Goal: Information Seeking & Learning: Learn about a topic

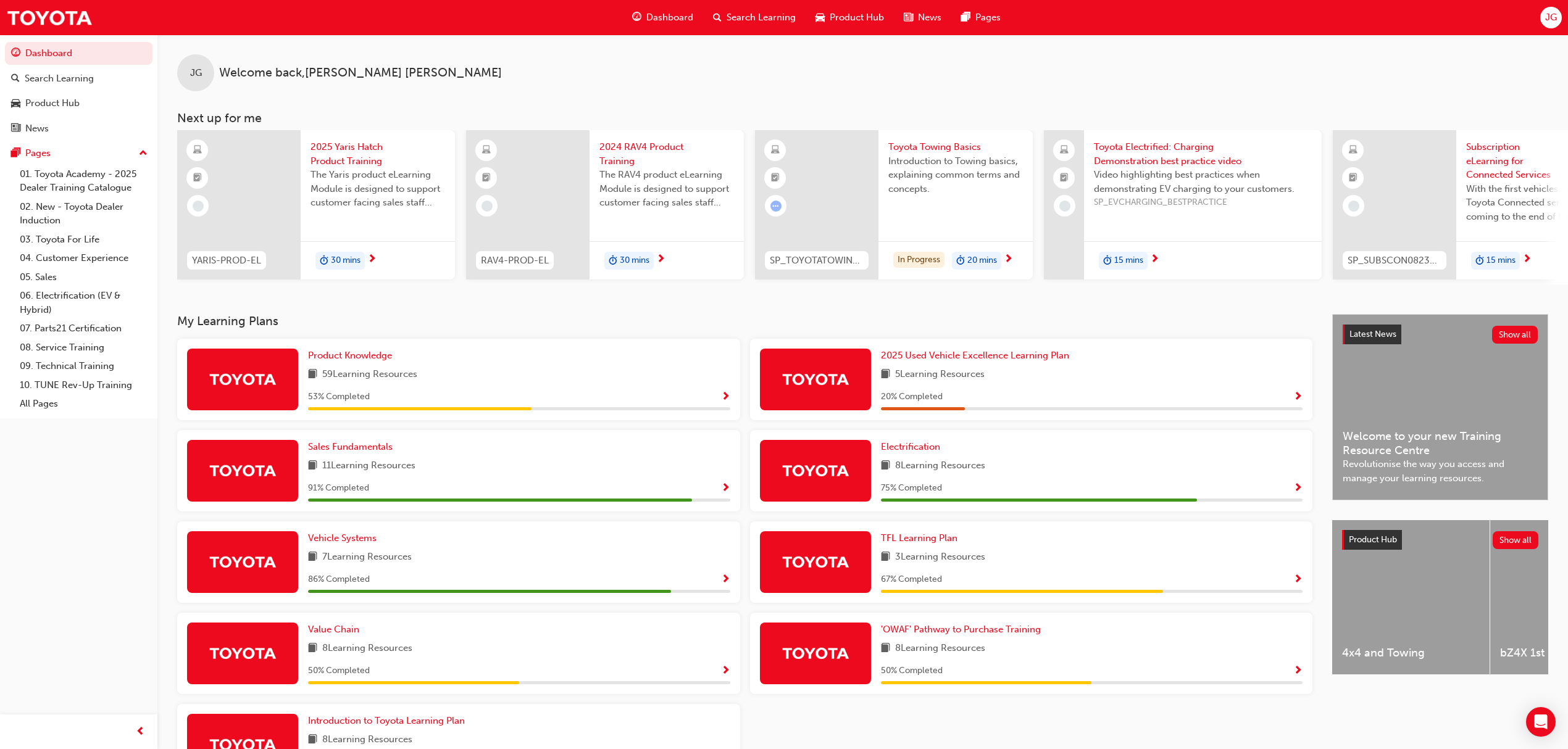
click at [1025, 545] on div "TFL Learning Plan" at bounding box center [1091, 538] width 422 height 14
click at [939, 544] on span "TFL Learning Plan" at bounding box center [919, 538] width 77 height 11
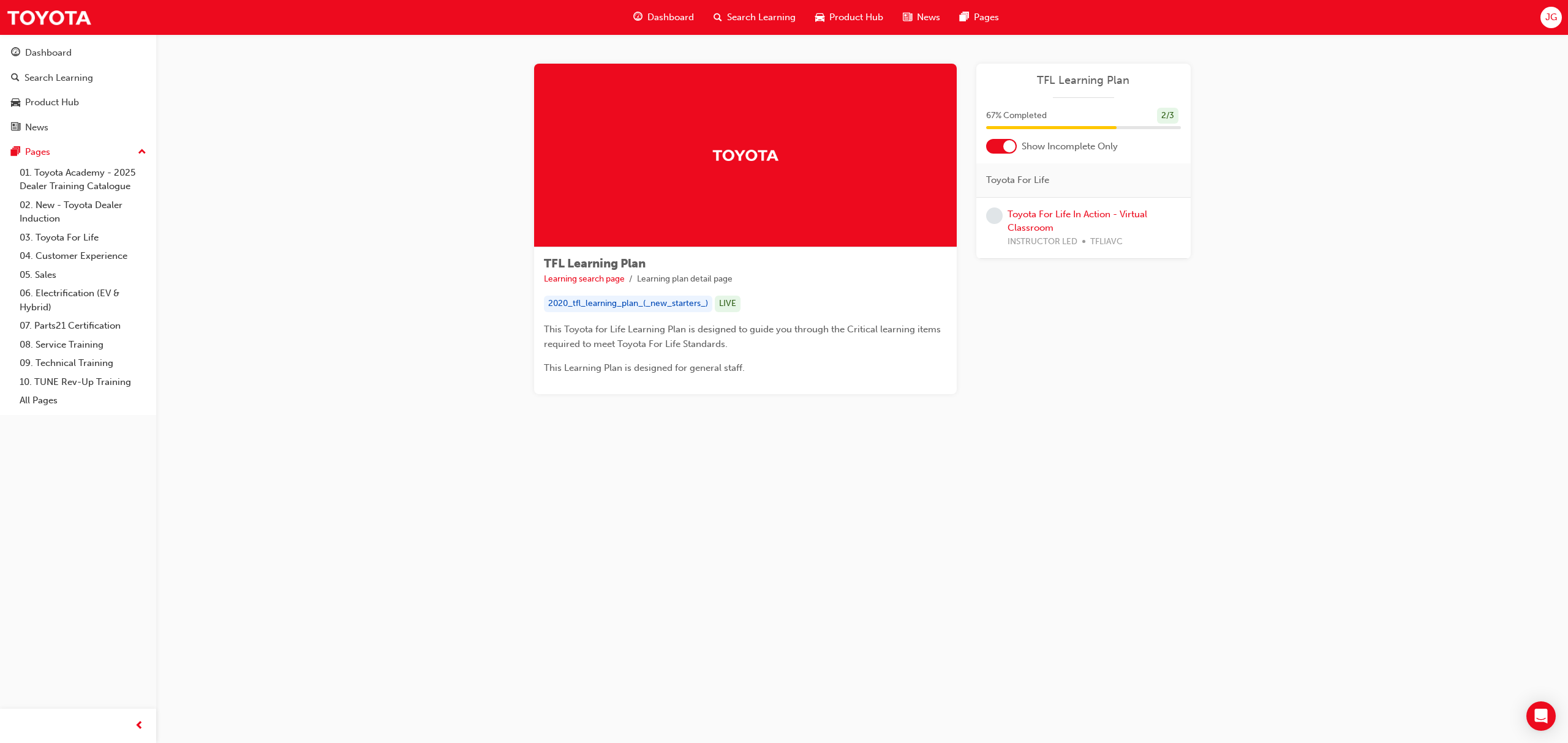
click at [908, 341] on p "This Toyota for Life Learning Plan is designed to guide you through the Critica…" at bounding box center [745, 336] width 403 height 30
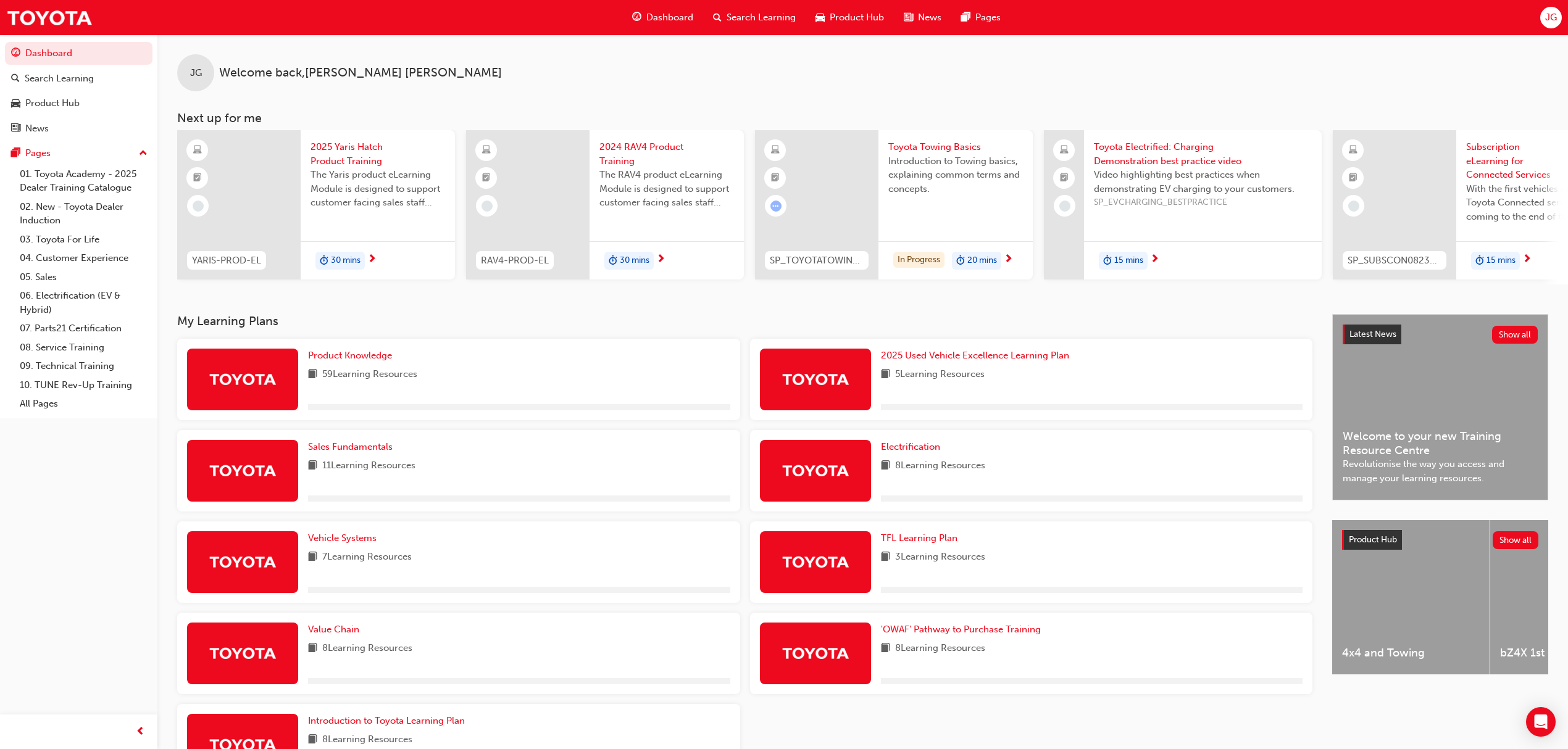
scroll to position [101, 0]
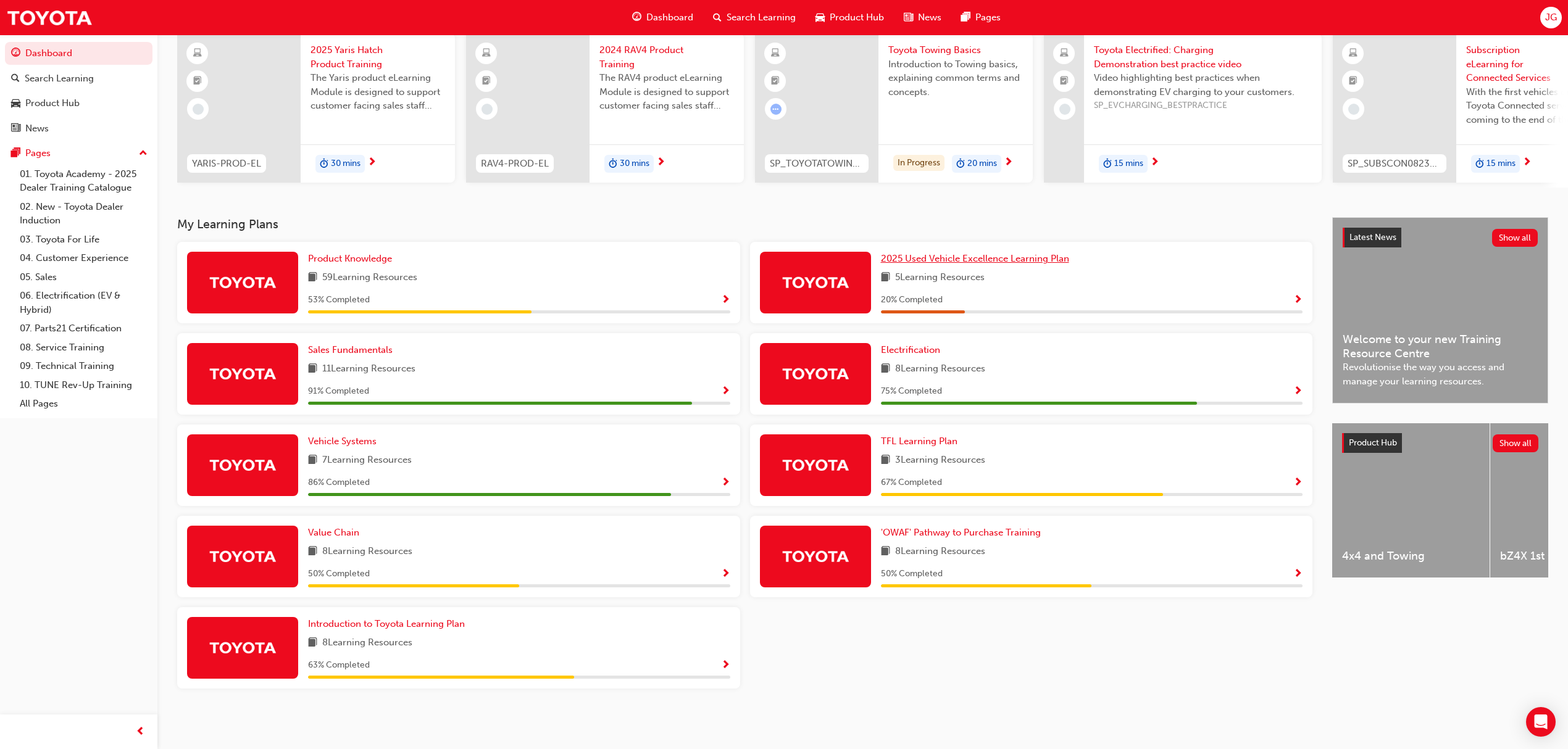
click at [989, 262] on span "2025 Used Vehicle Excellence Learning Plan" at bounding box center [974, 258] width 188 height 11
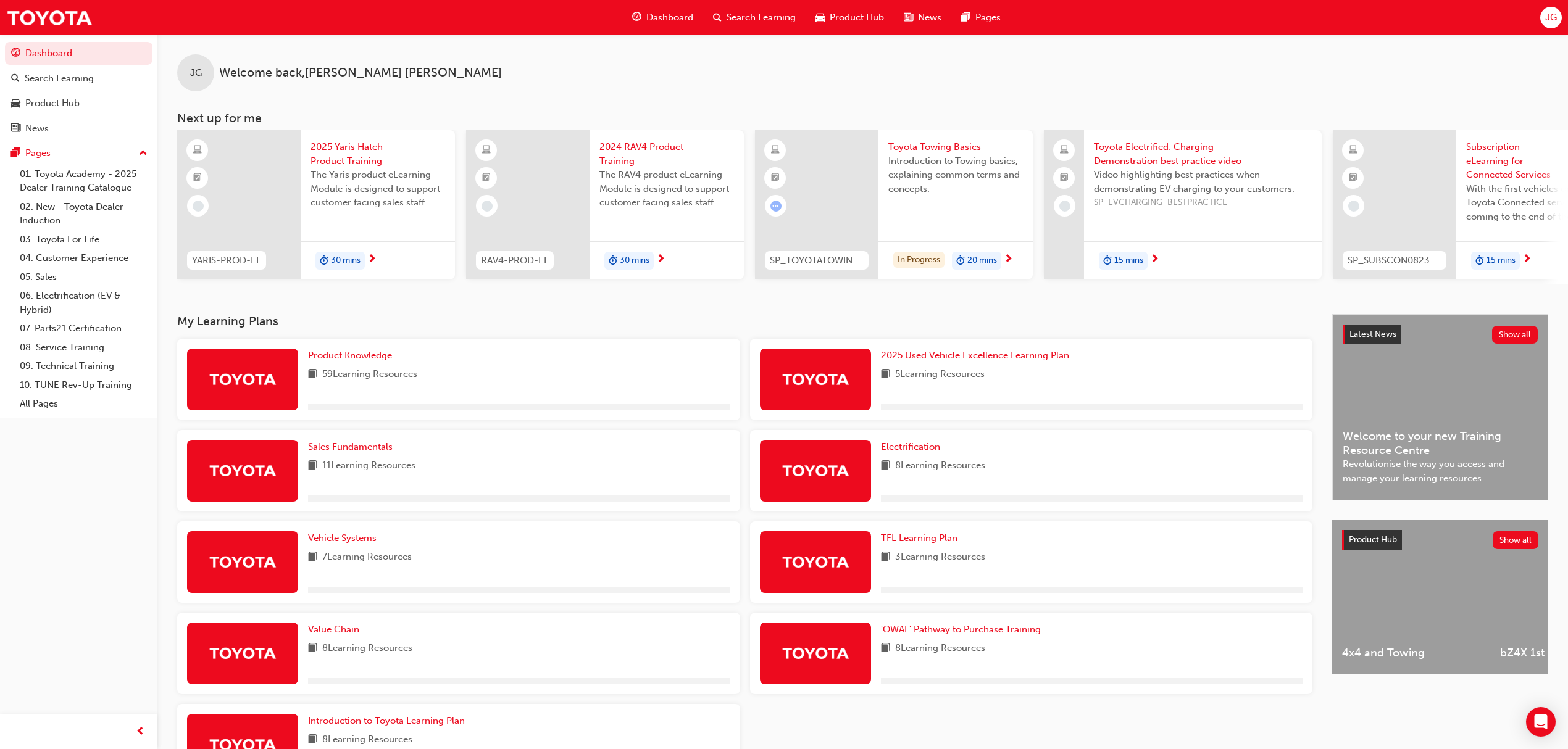
click at [929, 544] on span "TFL Learning Plan" at bounding box center [919, 538] width 77 height 11
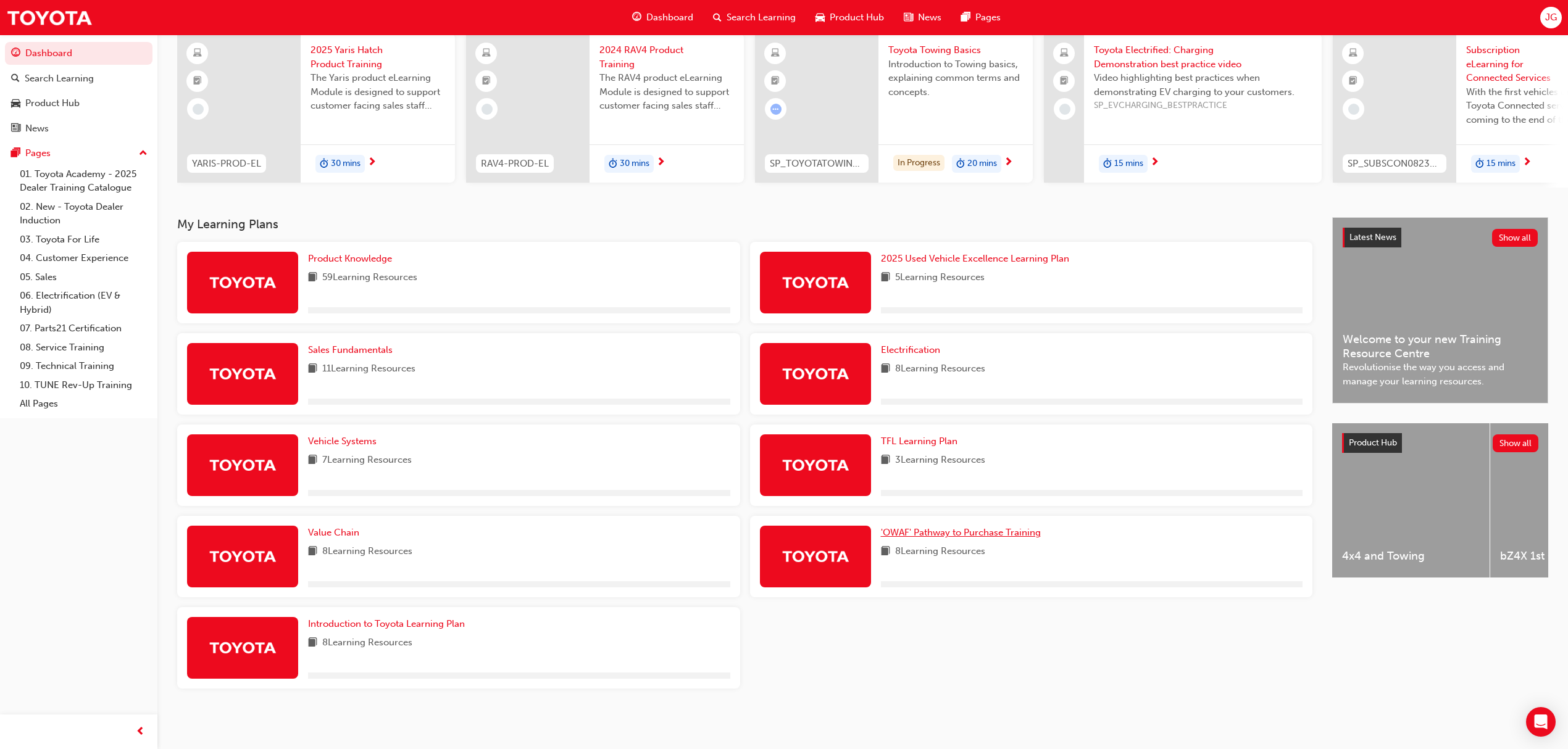
click at [941, 532] on span "'OWAF' Pathway to Purchase Training" at bounding box center [960, 532] width 160 height 11
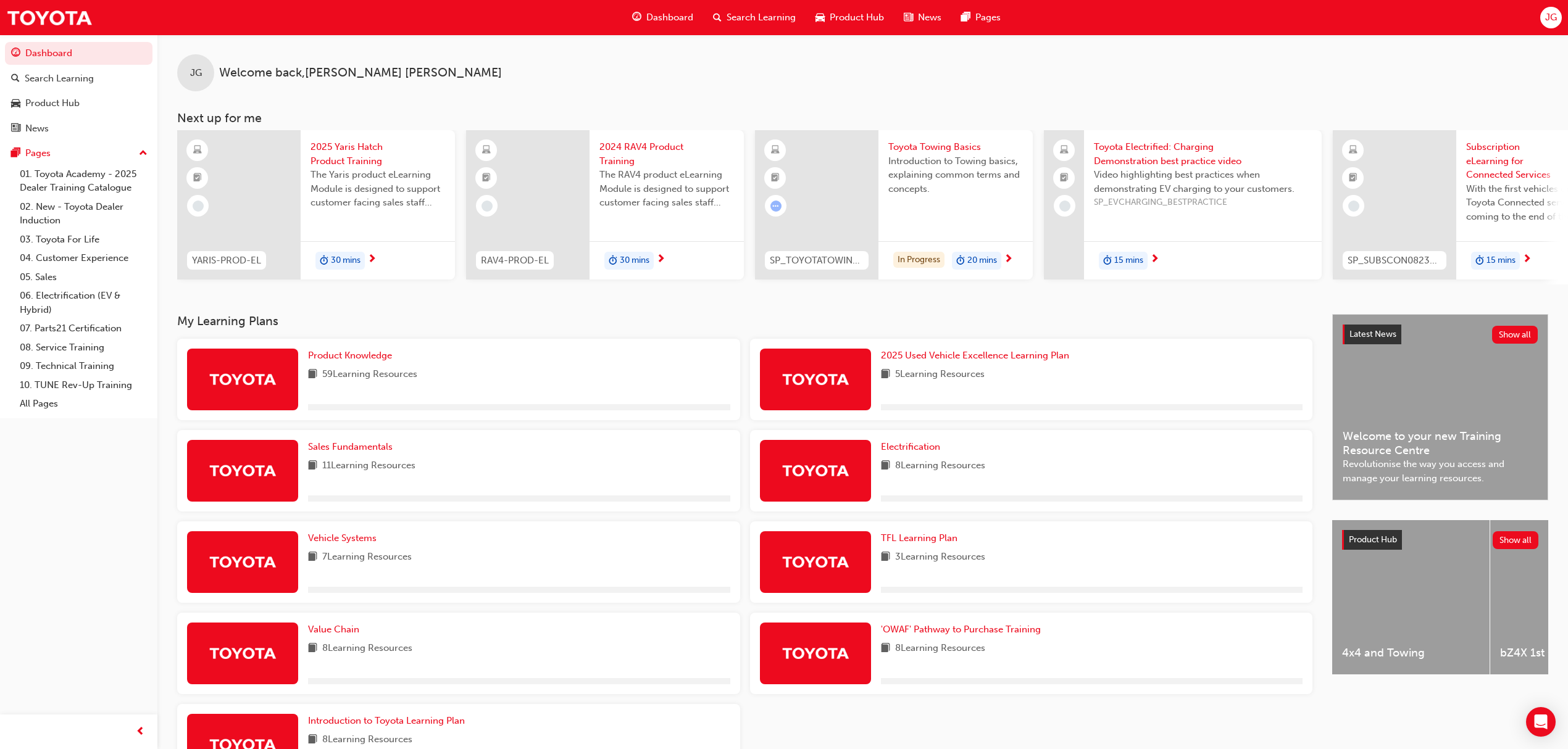
scroll to position [101, 0]
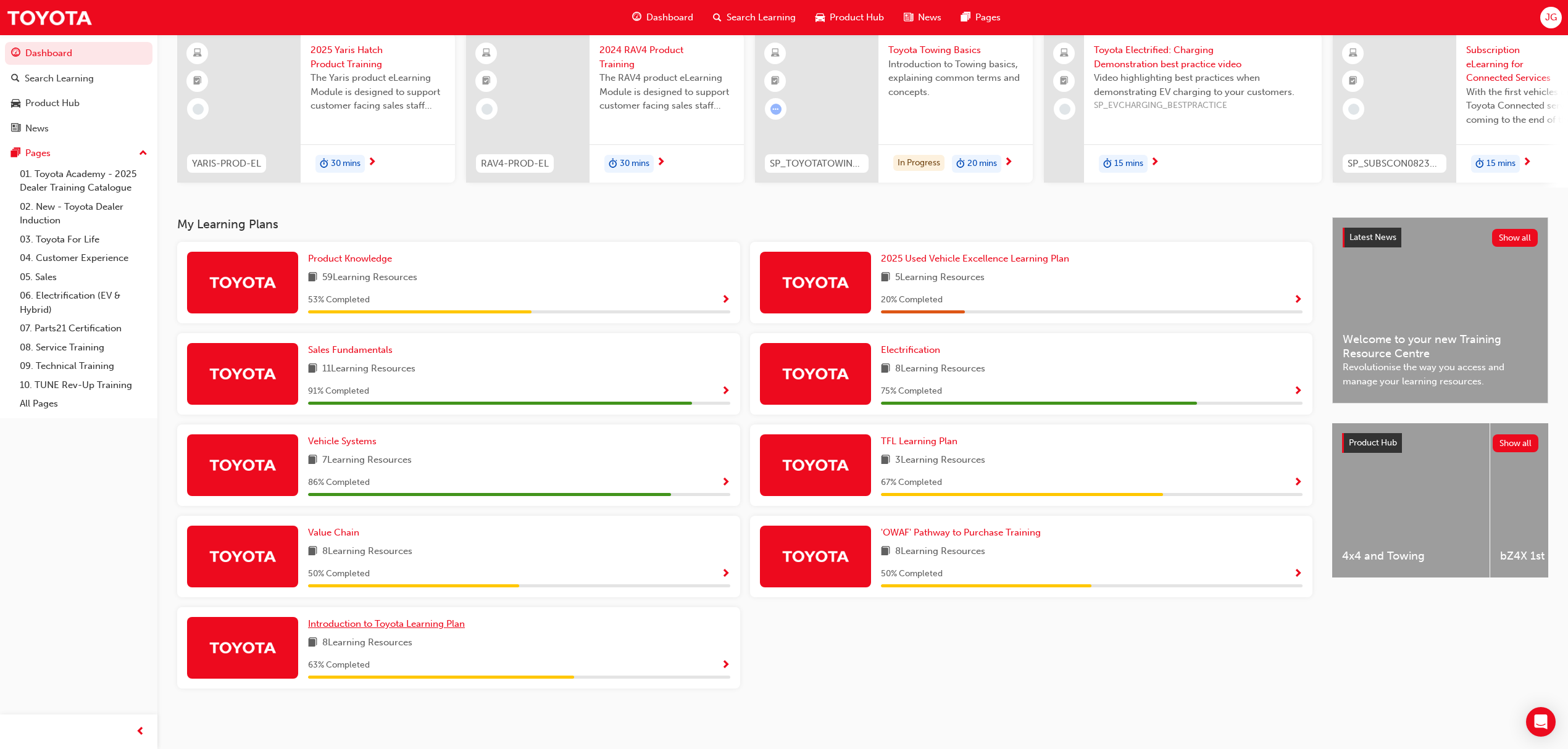
click at [395, 627] on span "Introduction to Toyota Learning Plan" at bounding box center [386, 624] width 157 height 11
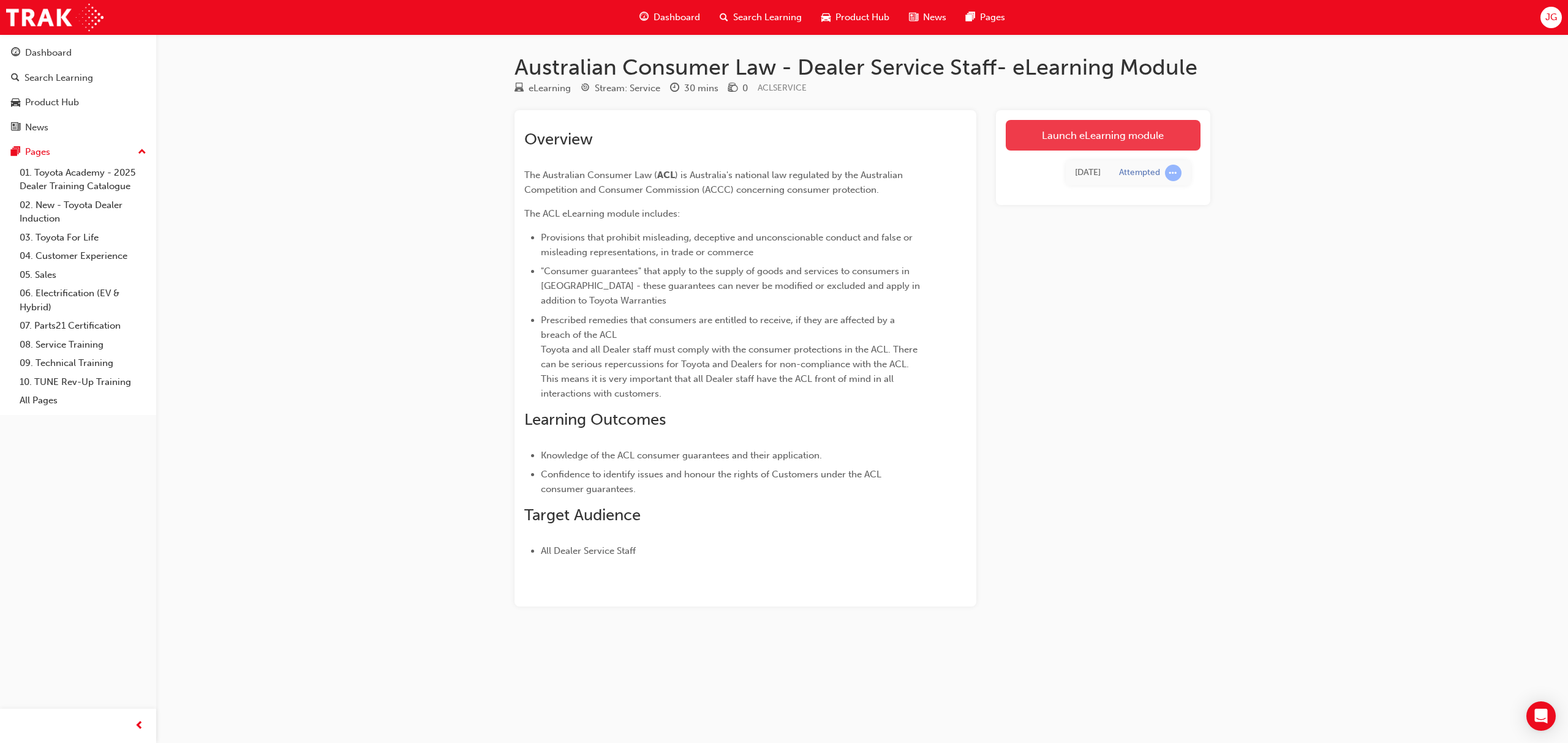
click at [1076, 134] on link "Launch eLearning module" at bounding box center [1103, 135] width 195 height 31
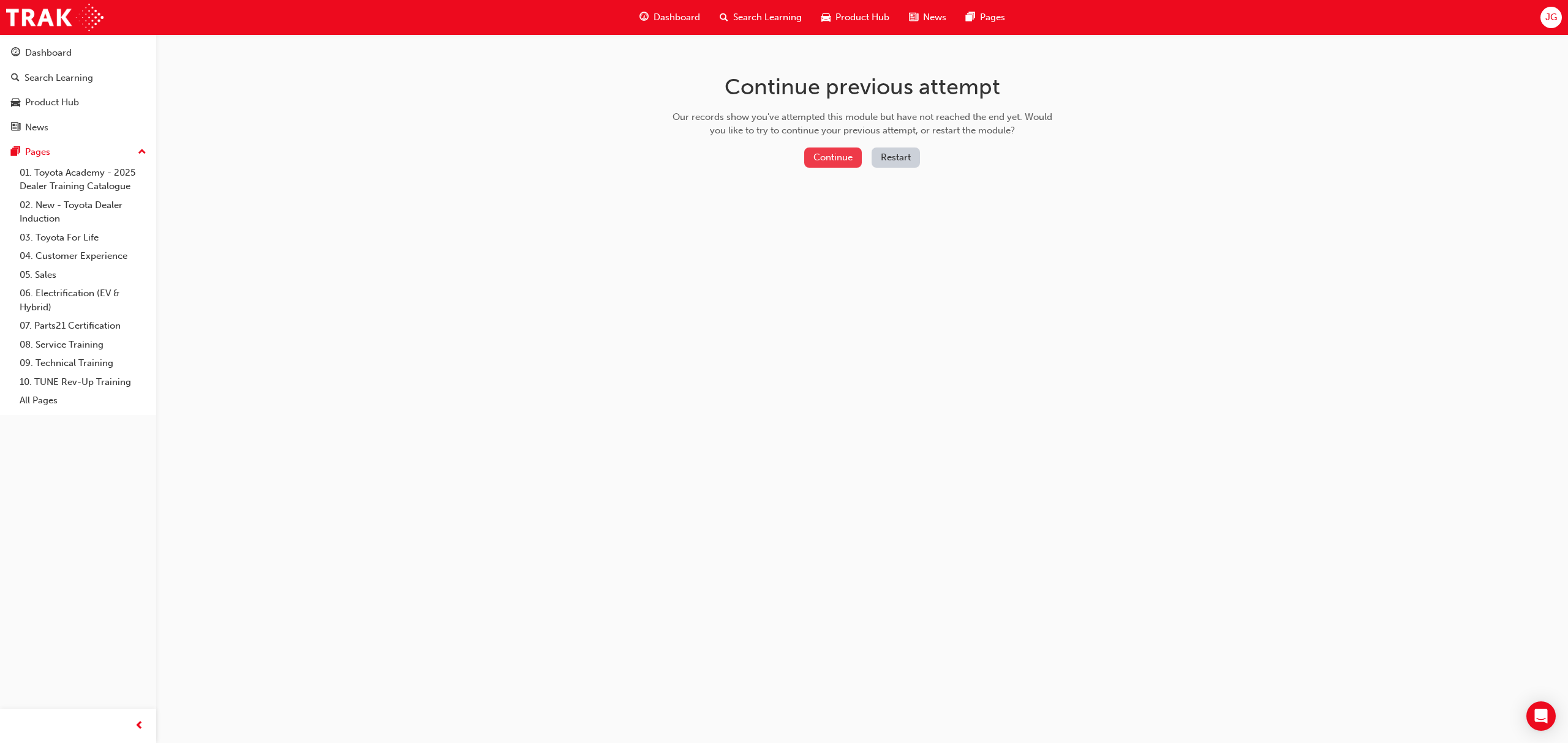
click at [840, 155] on button "Continue" at bounding box center [833, 157] width 58 height 20
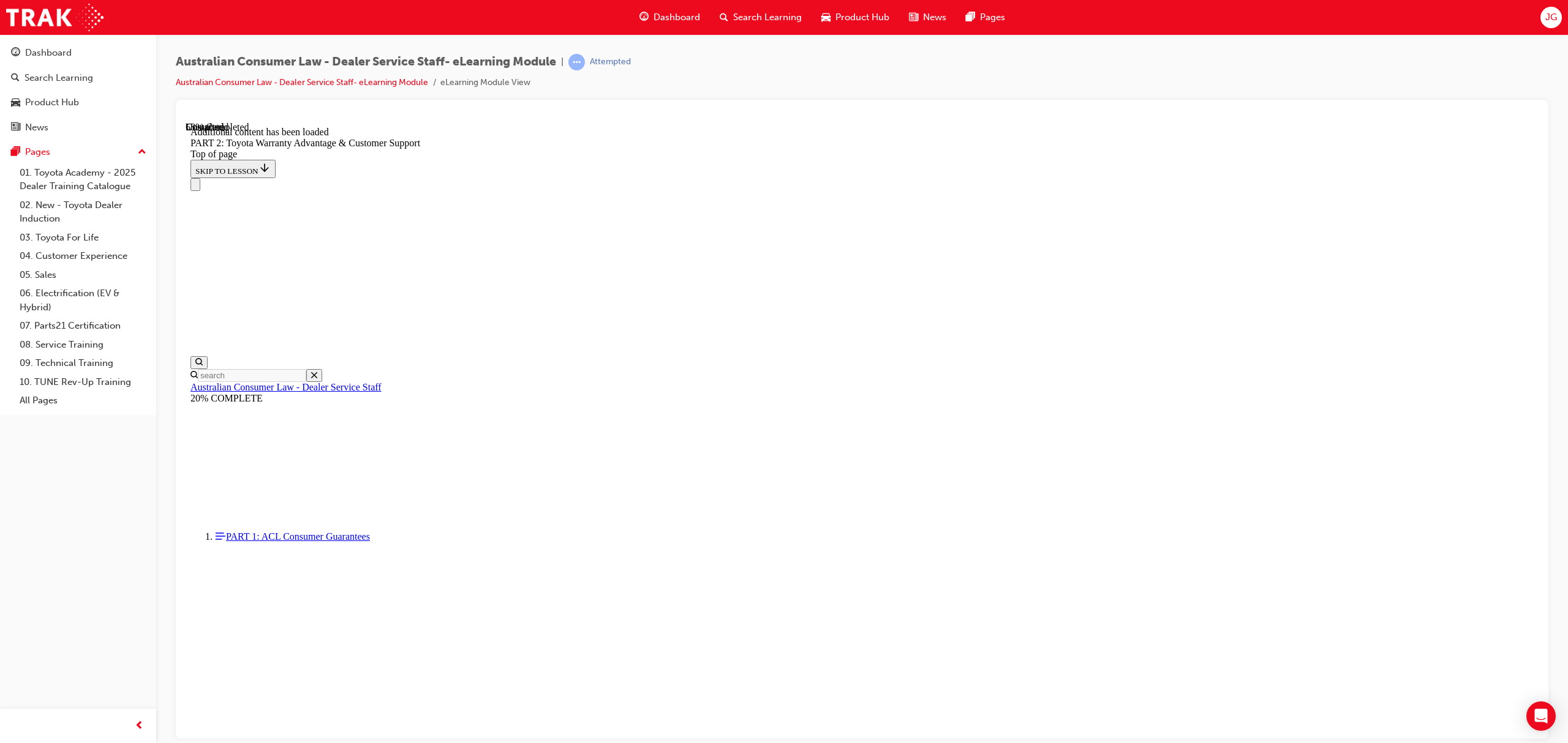
scroll to position [828, 0]
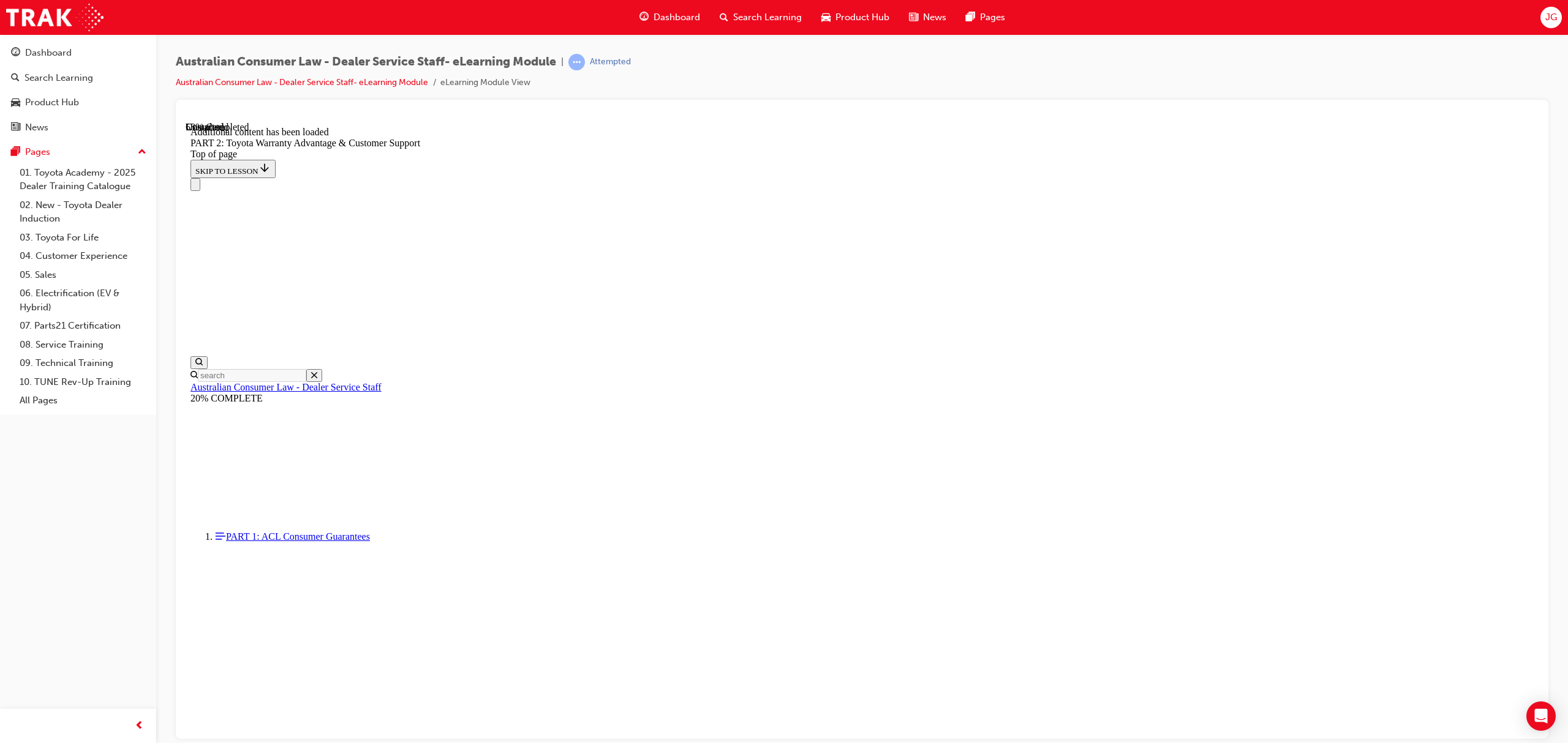
click button "CONTINUE"
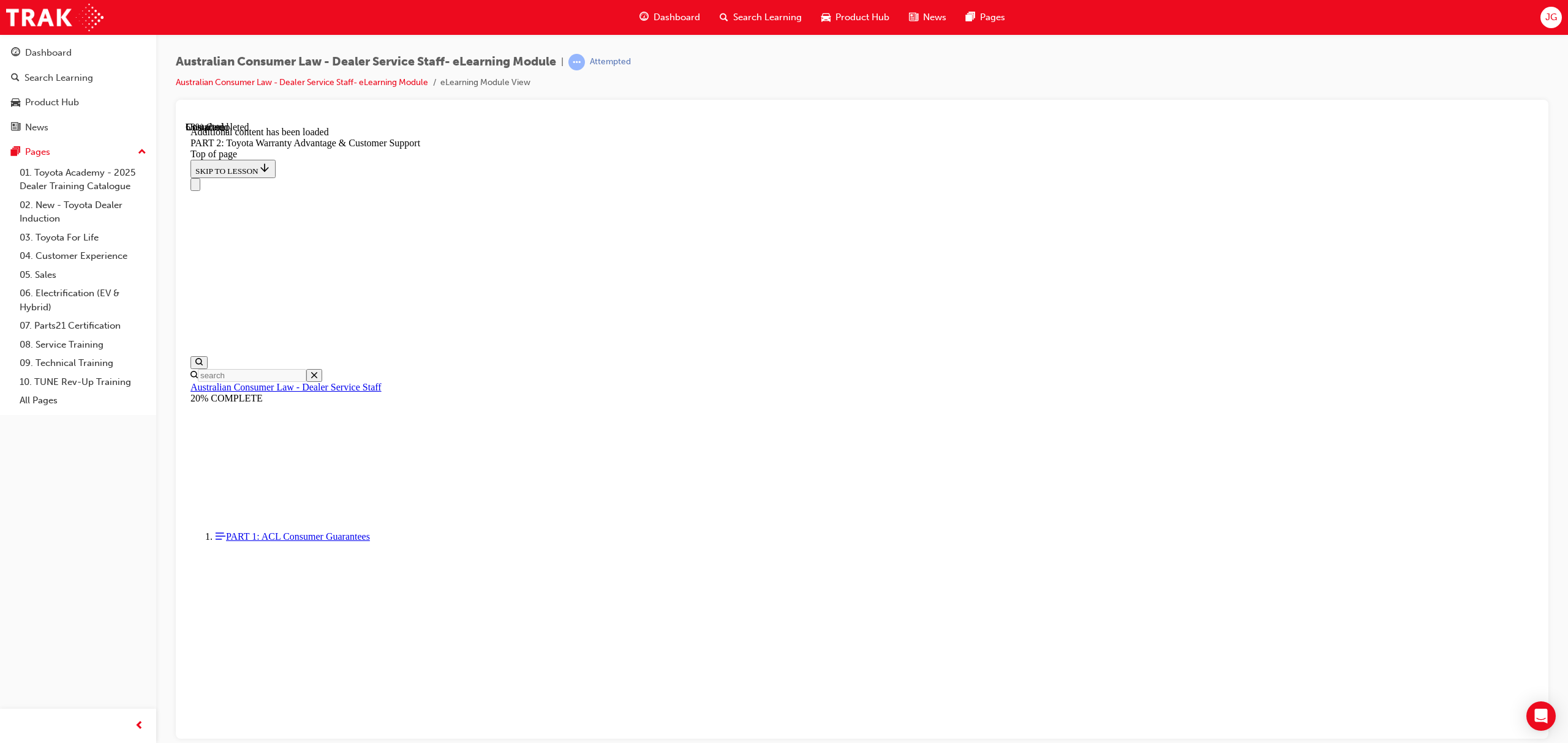
click div "START OVER"
click button "CONTINUE"
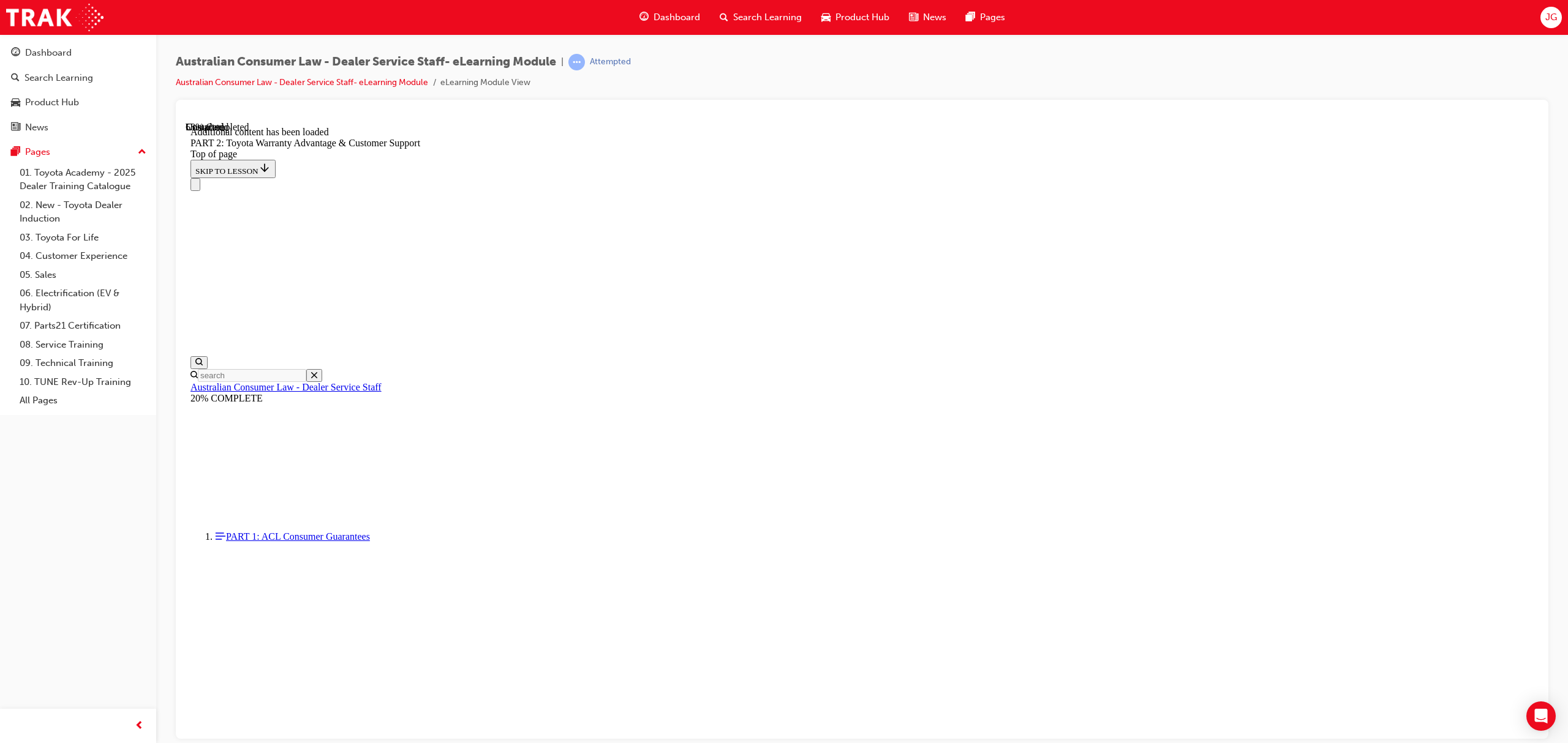
click button "CONTINUE"
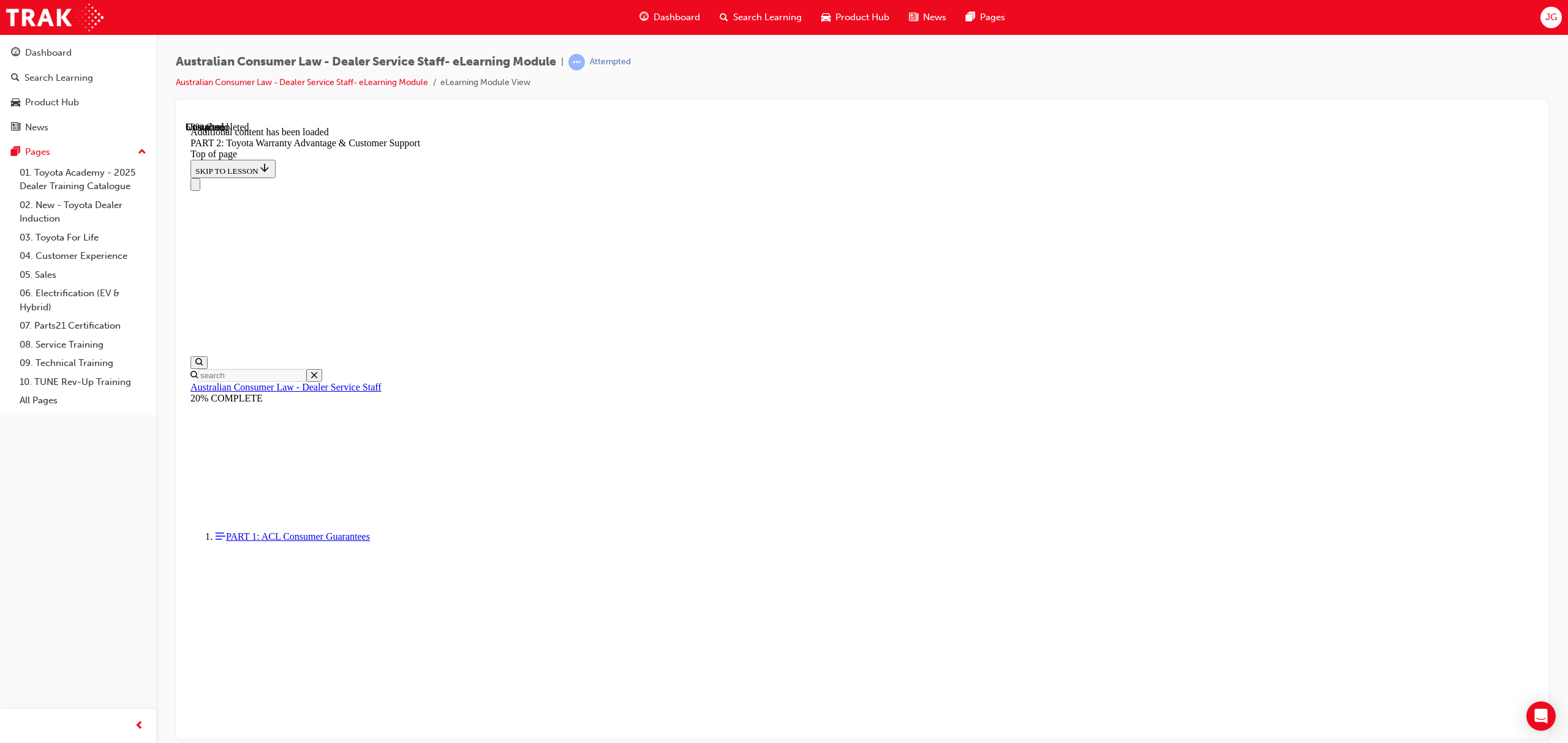
scroll to position [1076, 0]
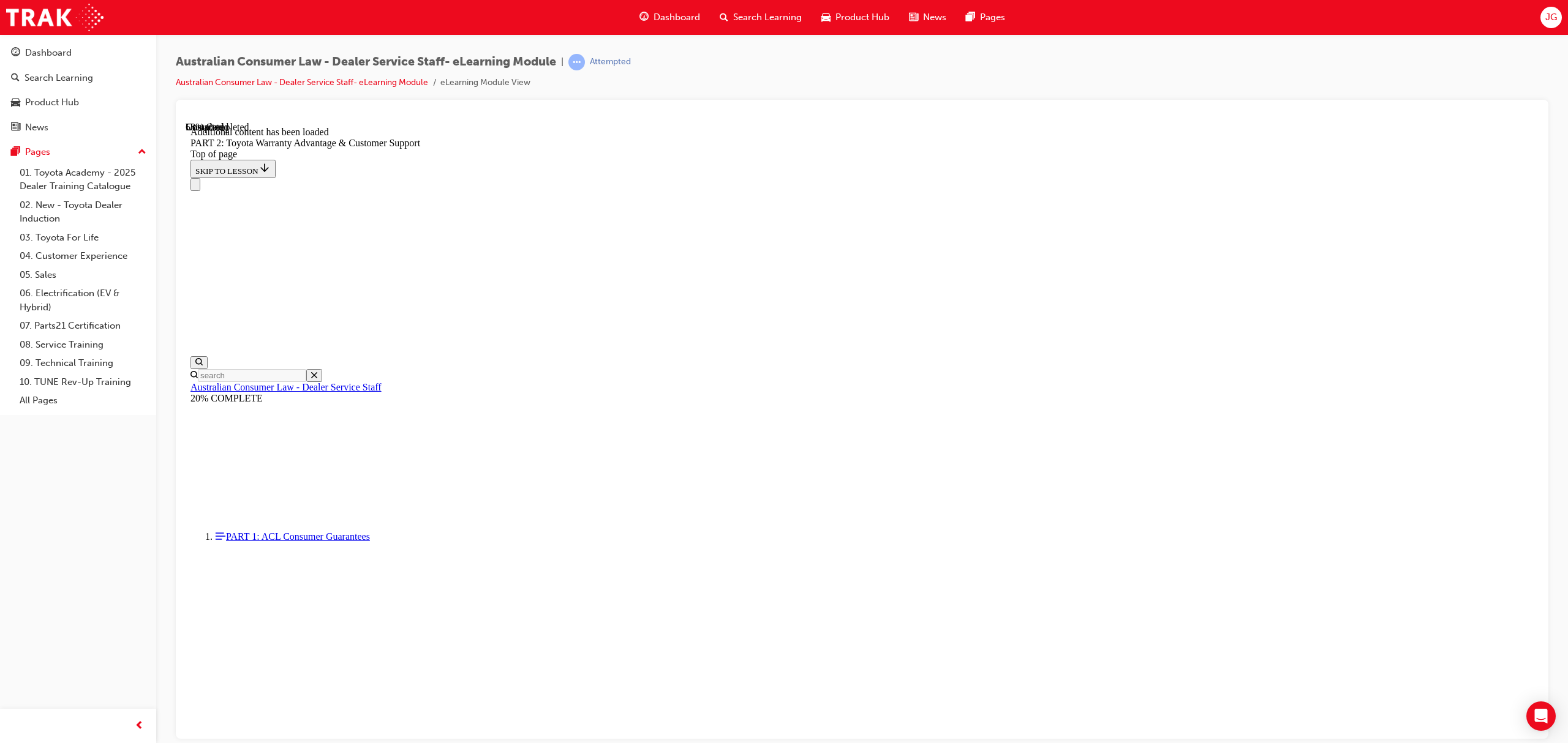
click button "CONTINUE"
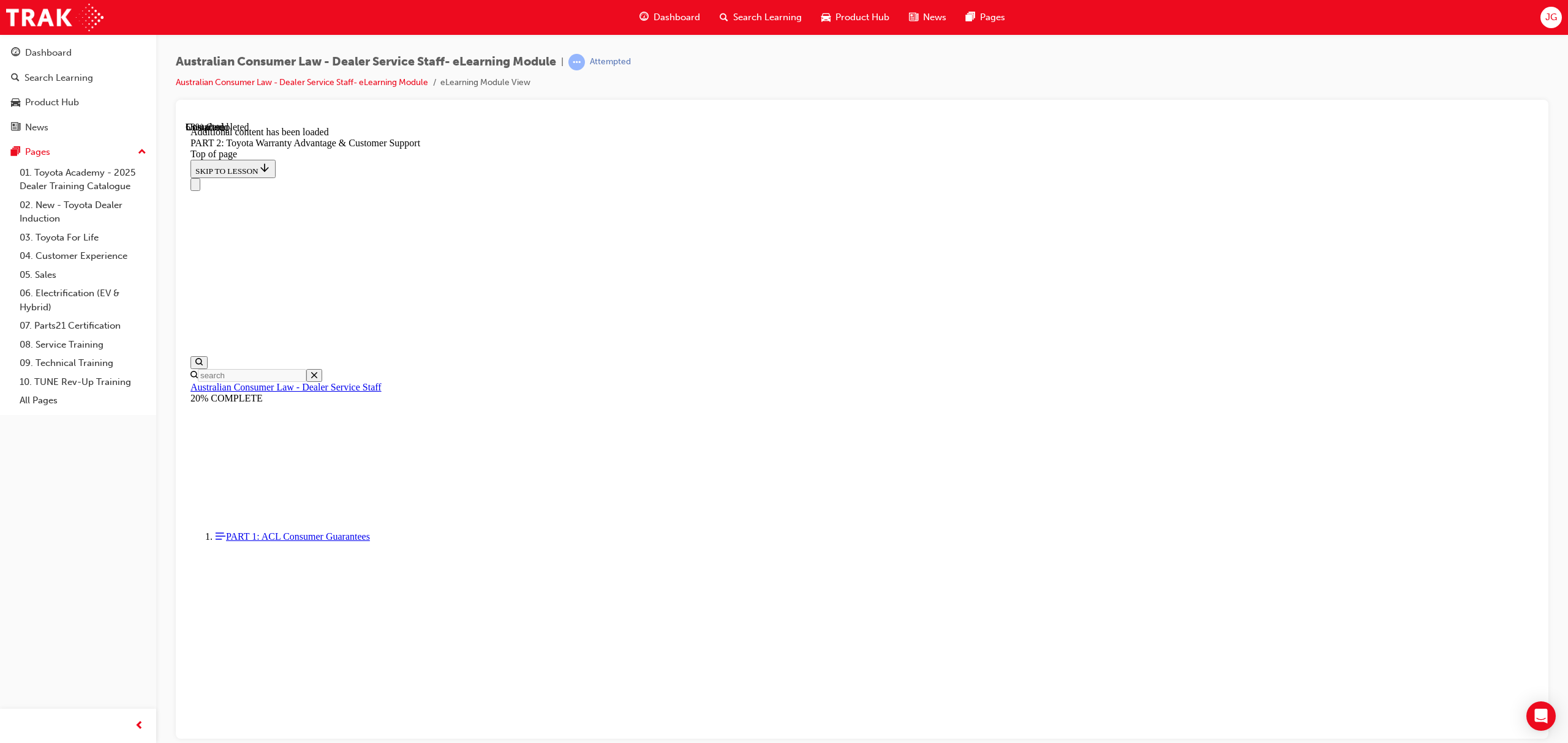
click button "CONTINUE"
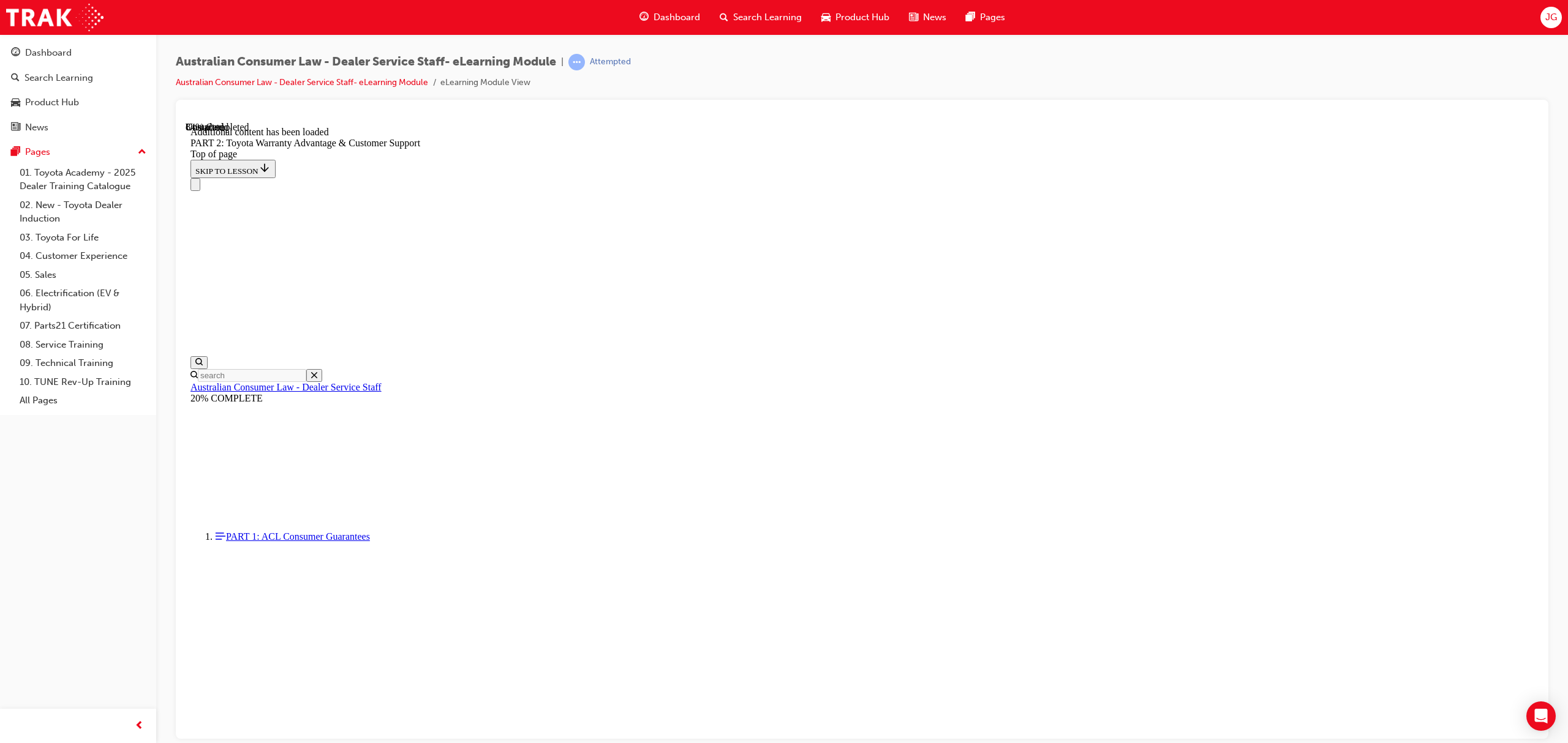
scroll to position [4002, 0]
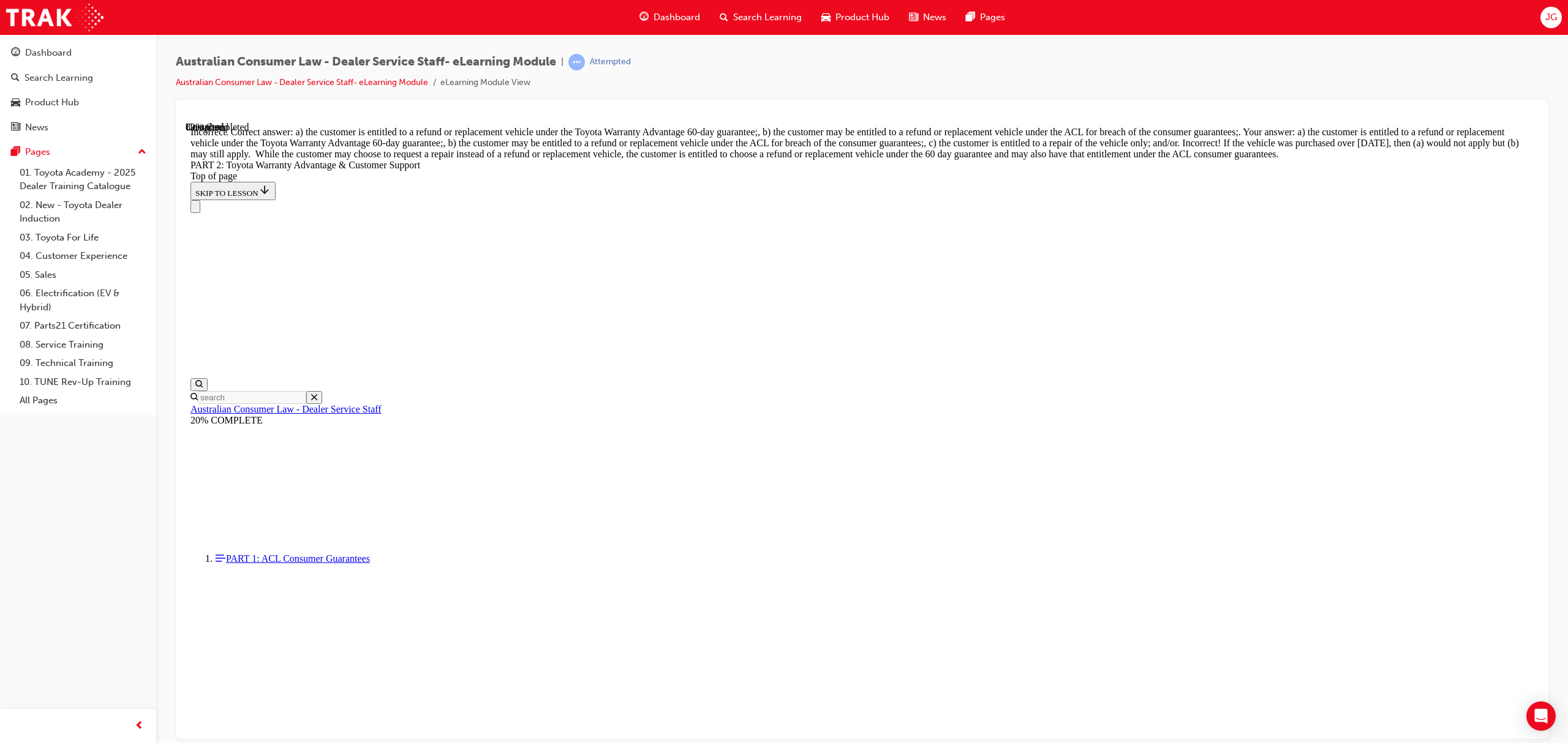
scroll to position [4514, 0]
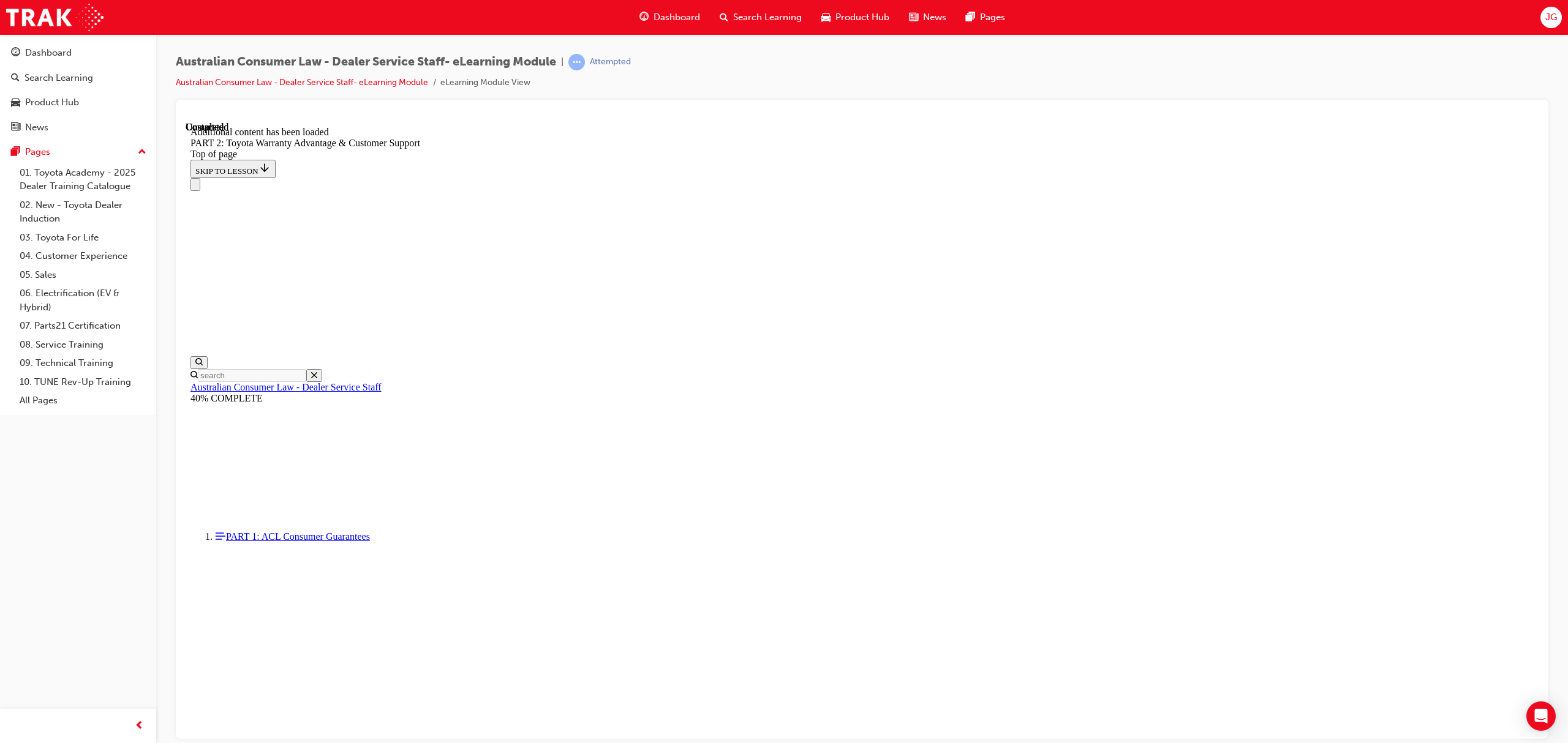
scroll to position [4918, 0]
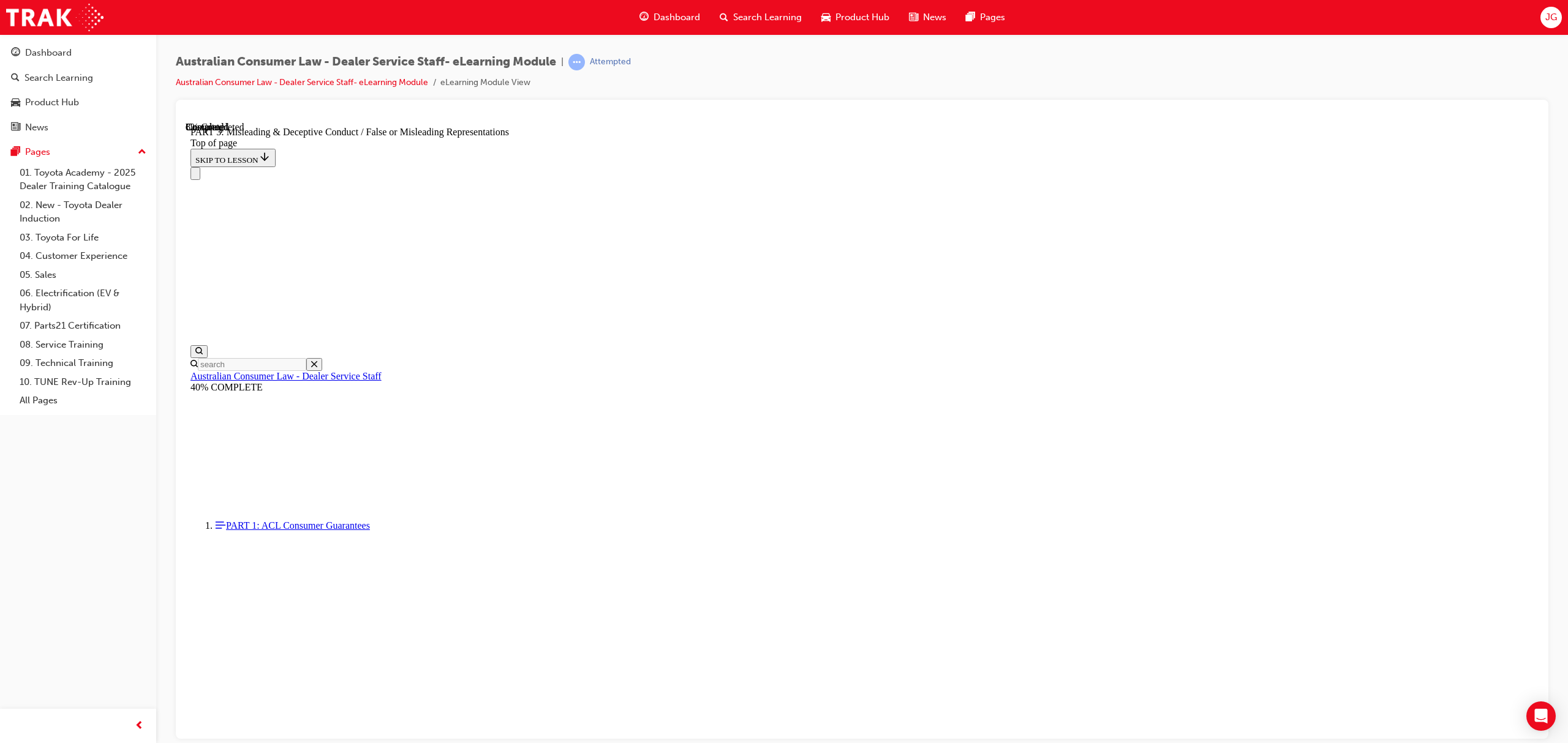
scroll to position [711, 0]
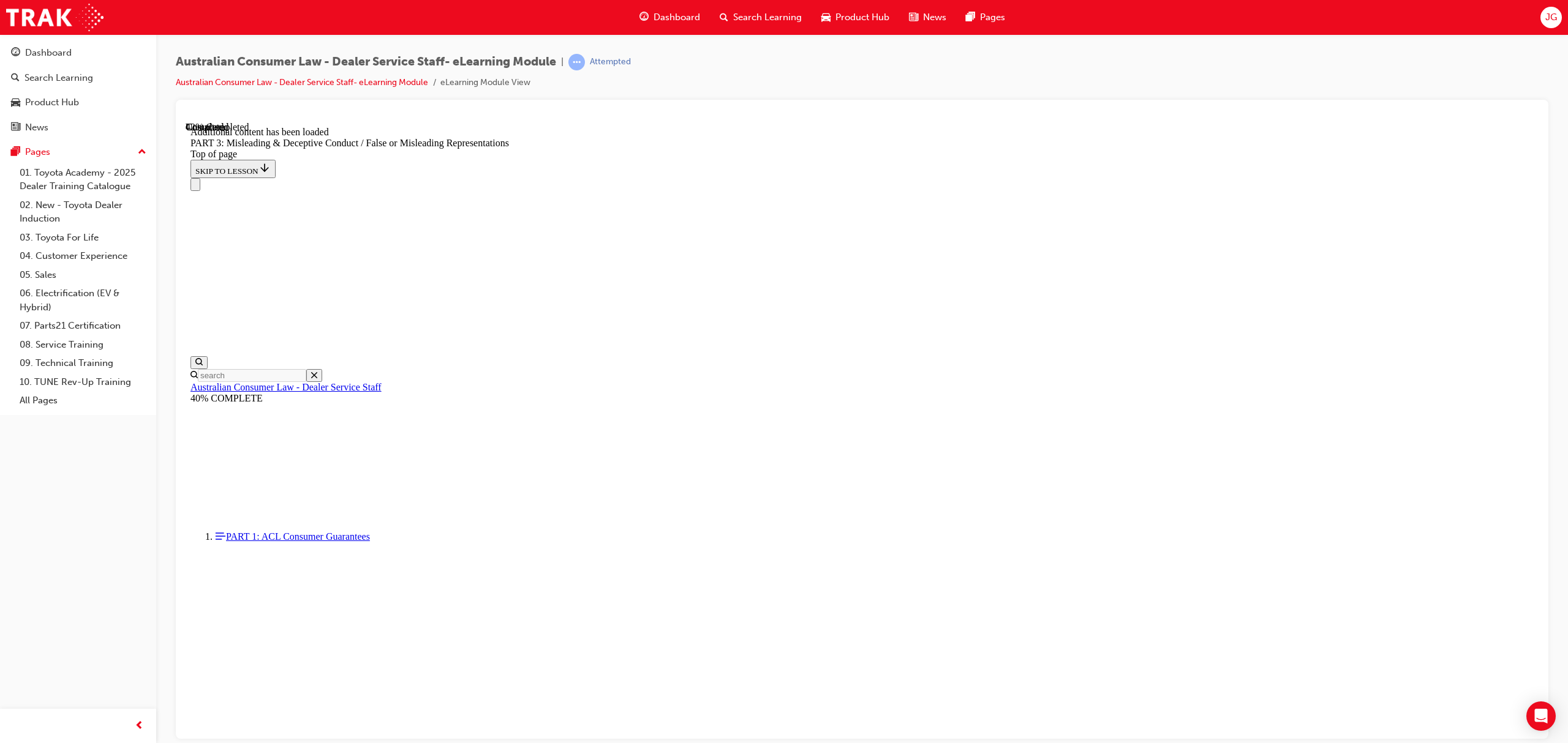
scroll to position [2791, 0]
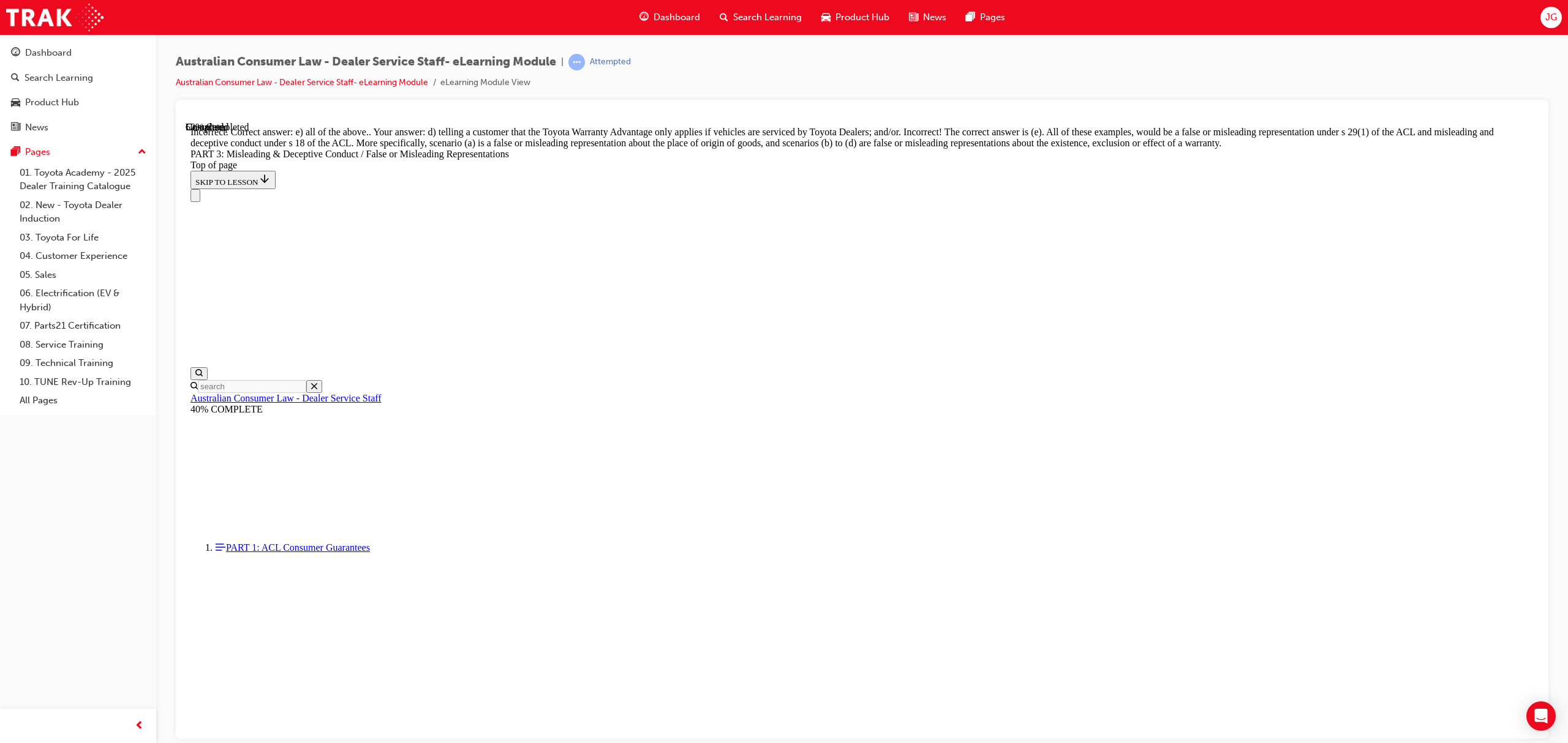
scroll to position [2960, 0]
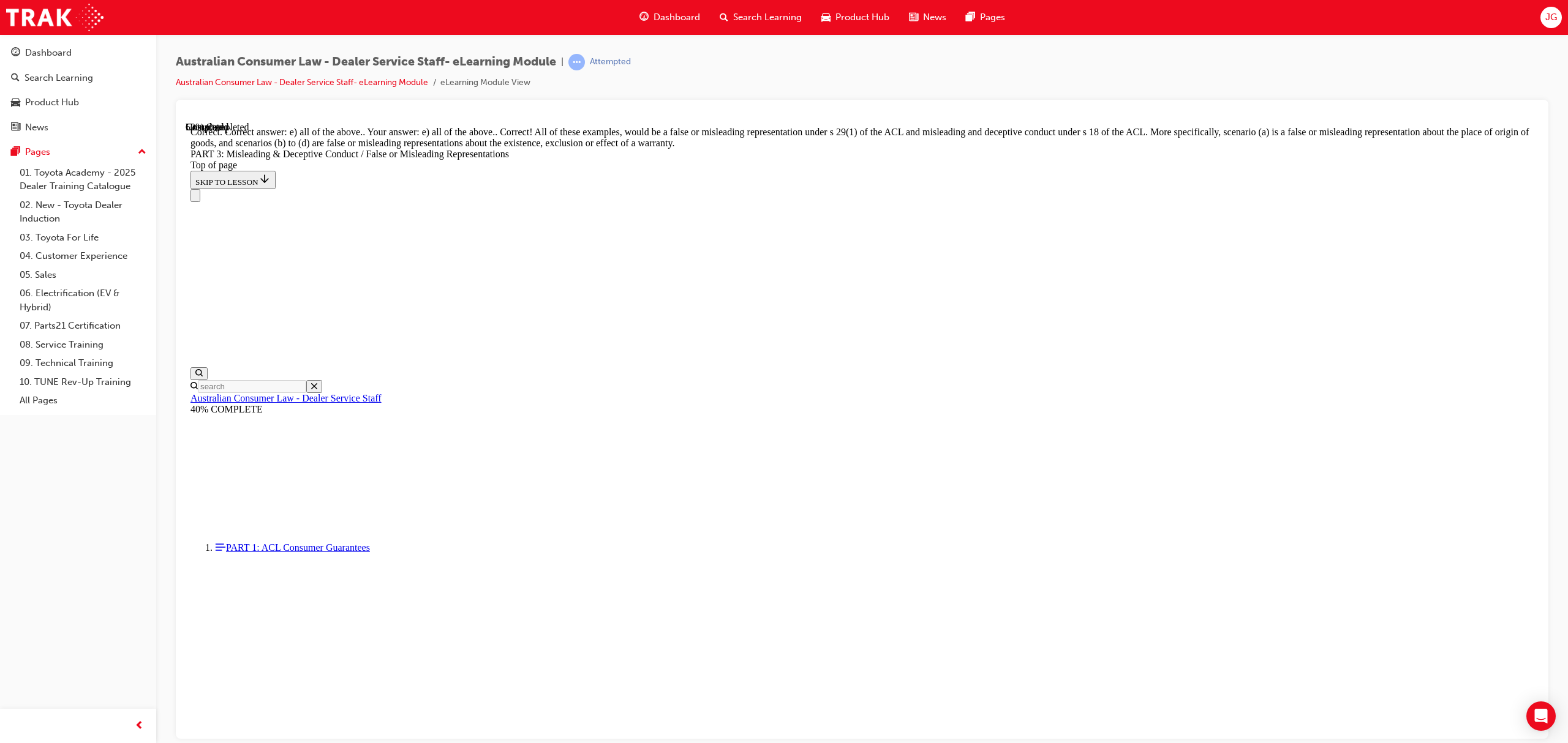
scroll to position [3060, 0]
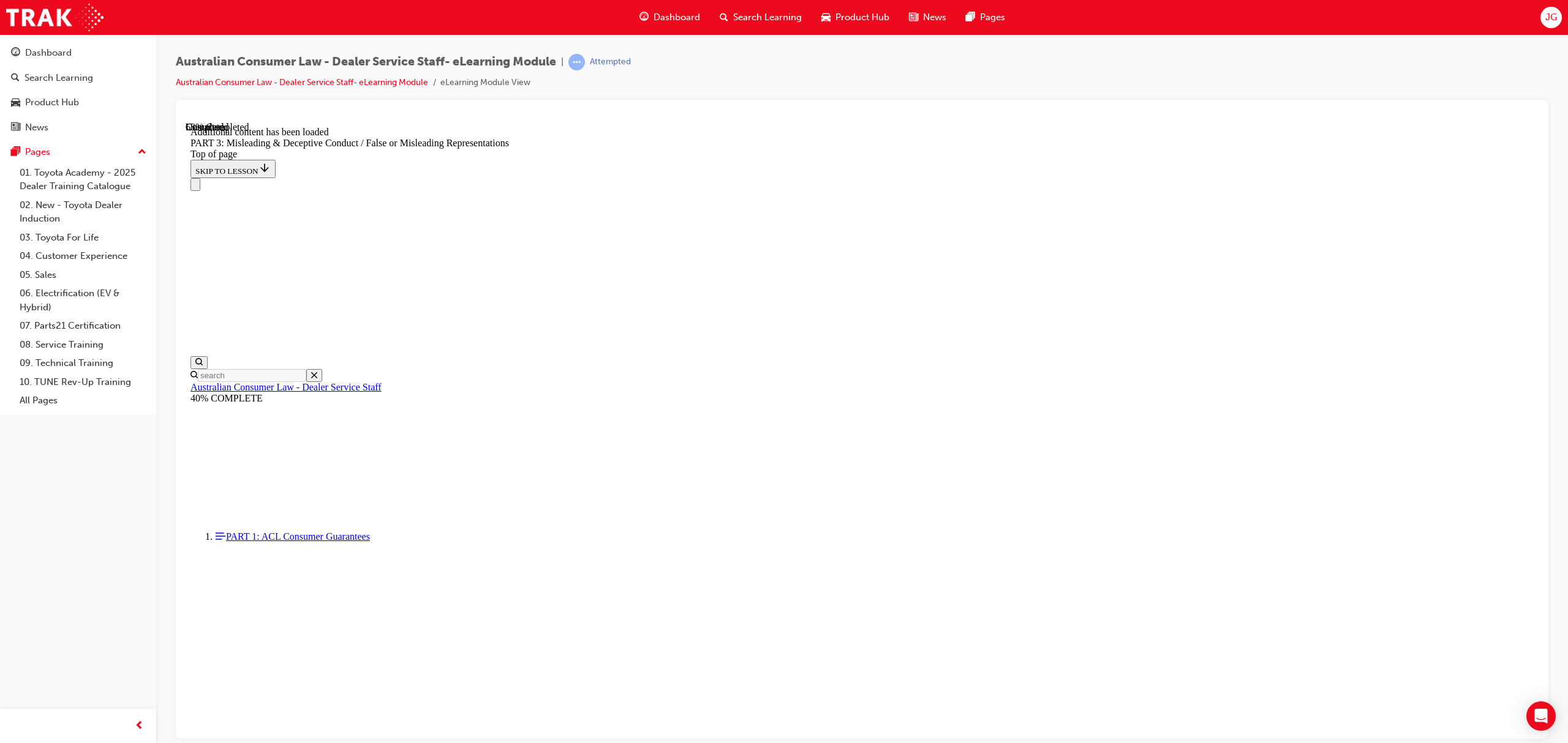
scroll to position [3503, 0]
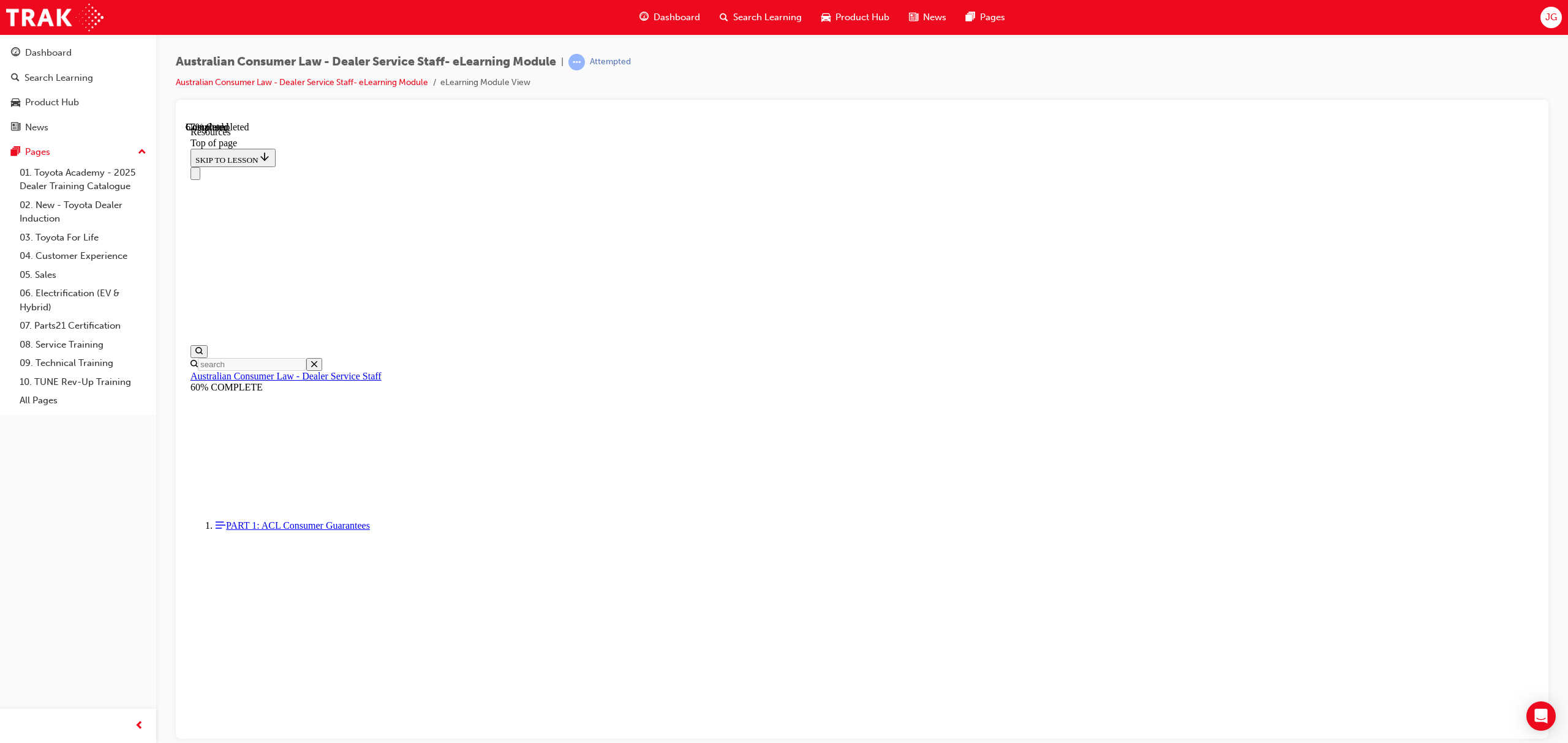
scroll to position [405, 0]
